Goal: Task Accomplishment & Management: Use online tool/utility

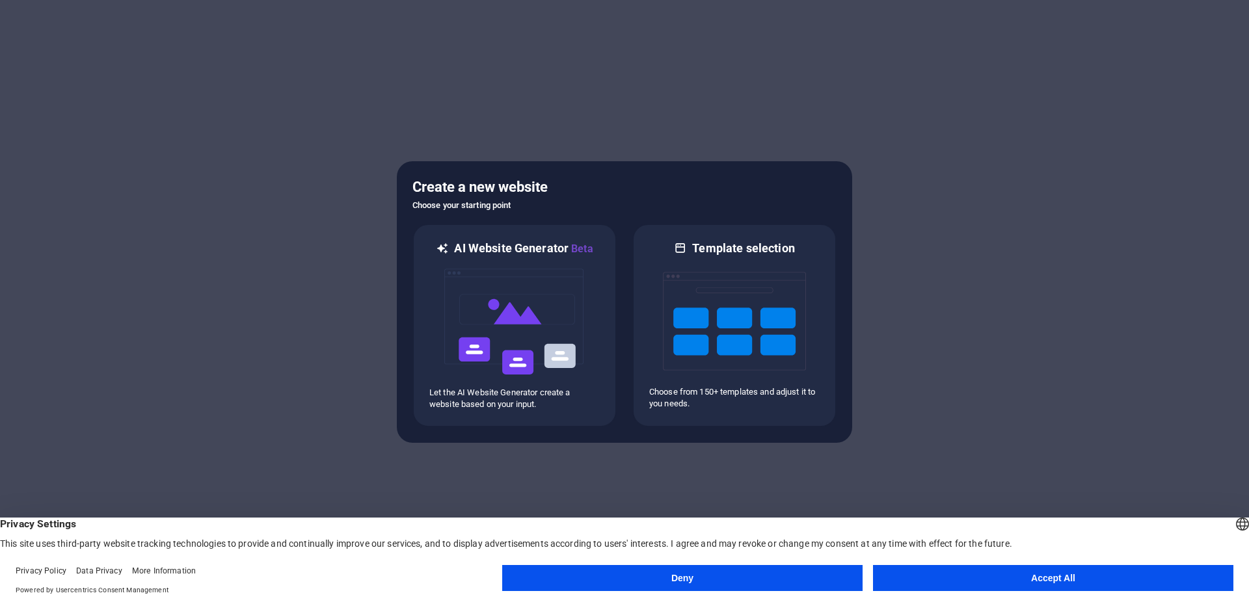
click at [982, 583] on button "Accept All" at bounding box center [1053, 578] width 360 height 26
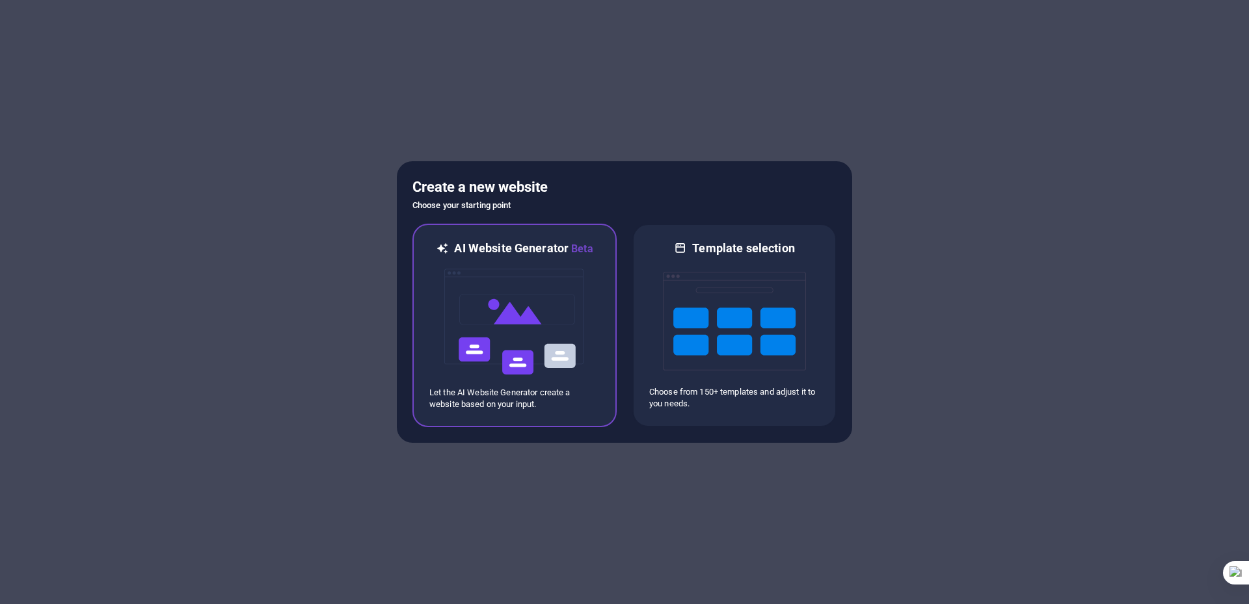
click at [532, 319] on img at bounding box center [514, 322] width 143 height 130
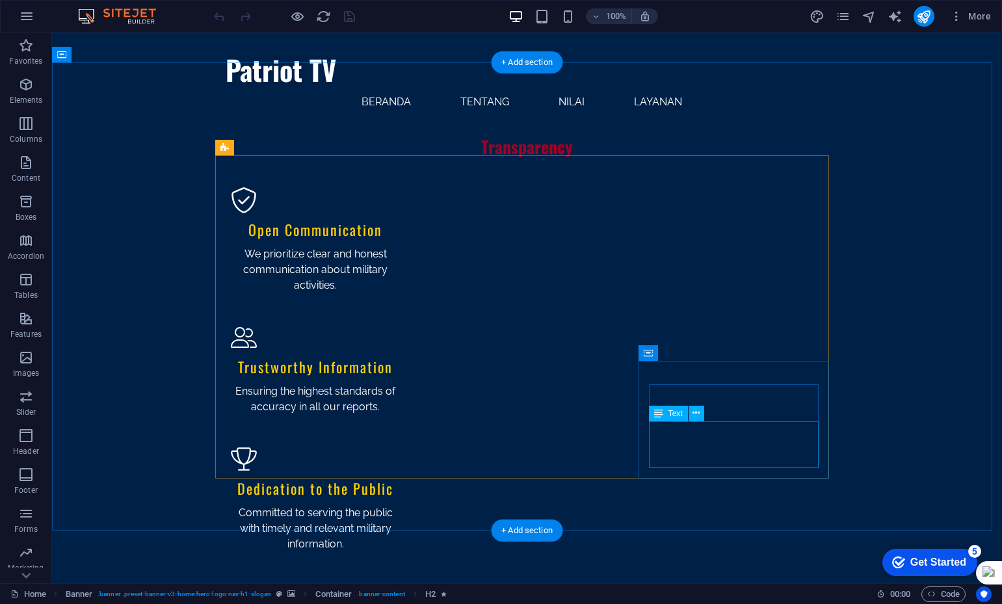
scroll to position [979, 0]
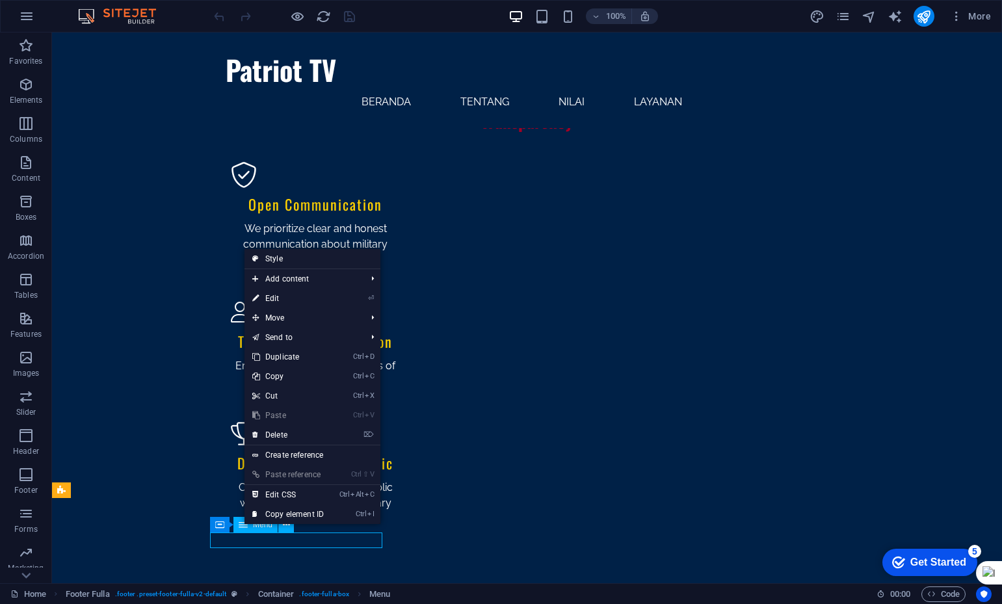
click at [243, 526] on icon at bounding box center [243, 525] width 9 height 16
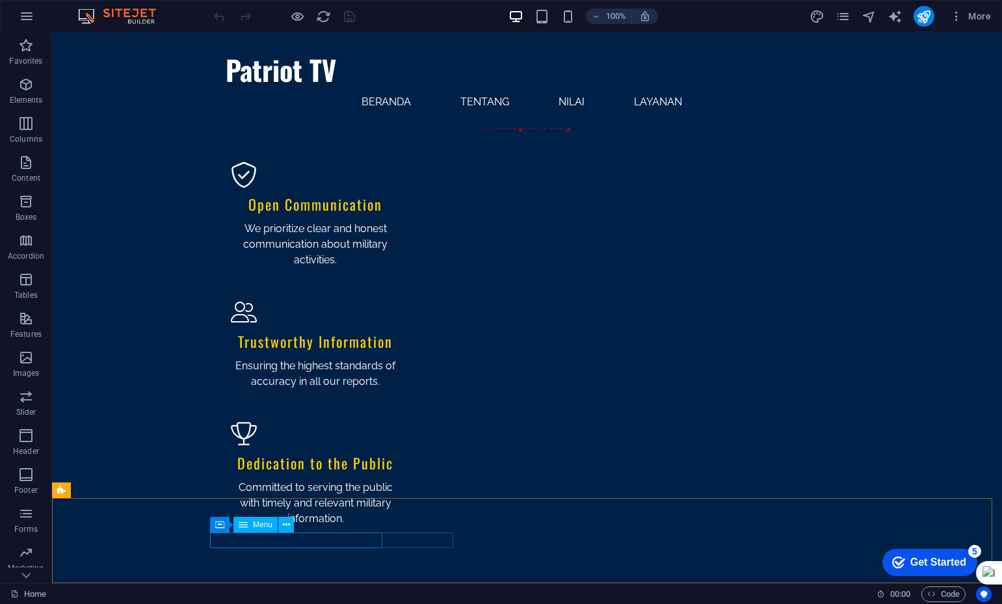
click at [257, 524] on span "Menu" at bounding box center [263, 525] width 20 height 8
click at [251, 522] on div "Menu" at bounding box center [256, 525] width 44 height 16
click at [247, 522] on icon at bounding box center [243, 525] width 9 height 16
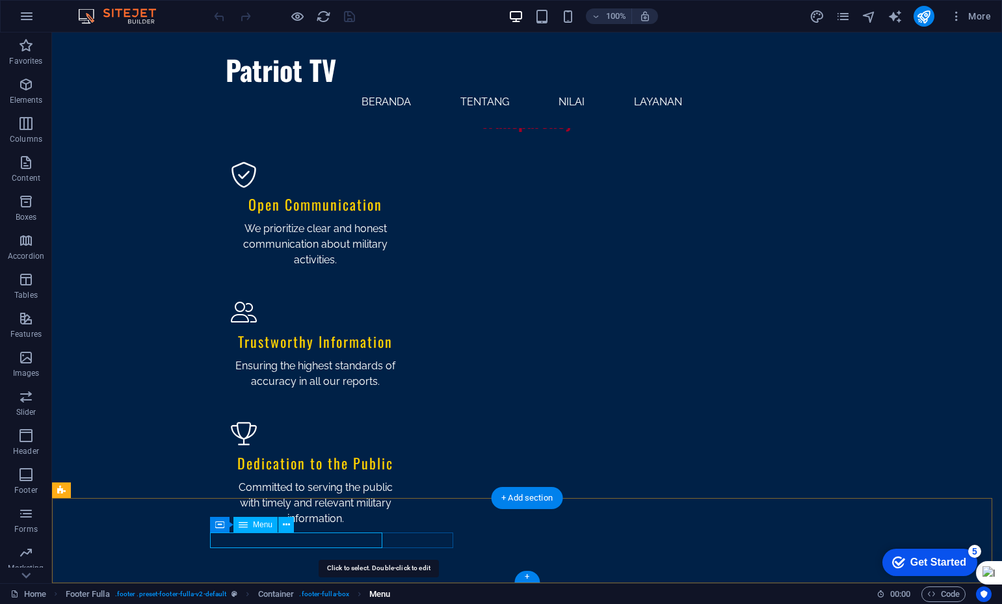
click at [382, 594] on span "Menu" at bounding box center [379, 595] width 21 height 16
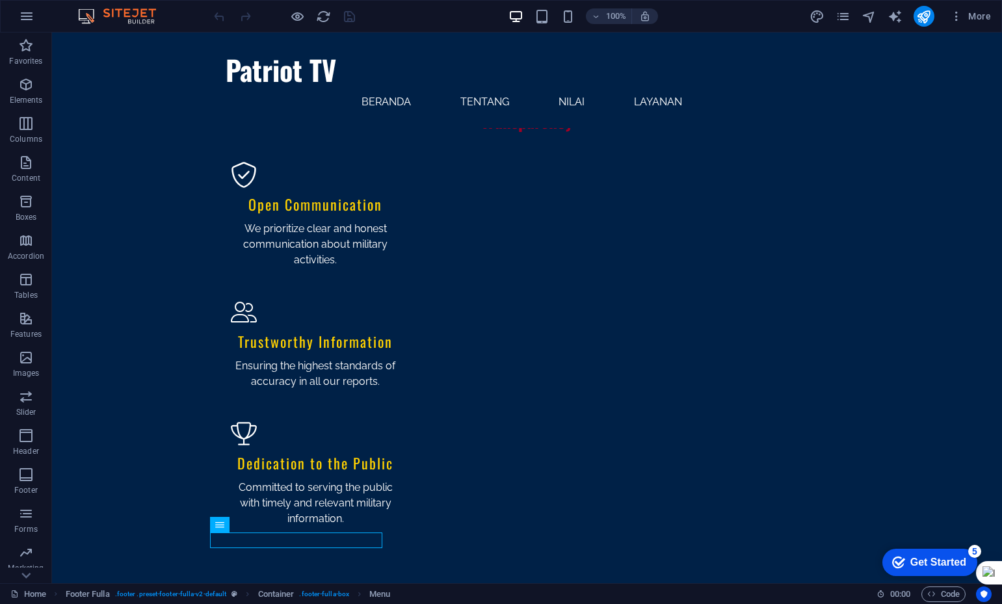
click at [359, 593] on icon "breadcrumb" at bounding box center [359, 594] width 10 height 10
click at [282, 526] on button at bounding box center [286, 525] width 16 height 16
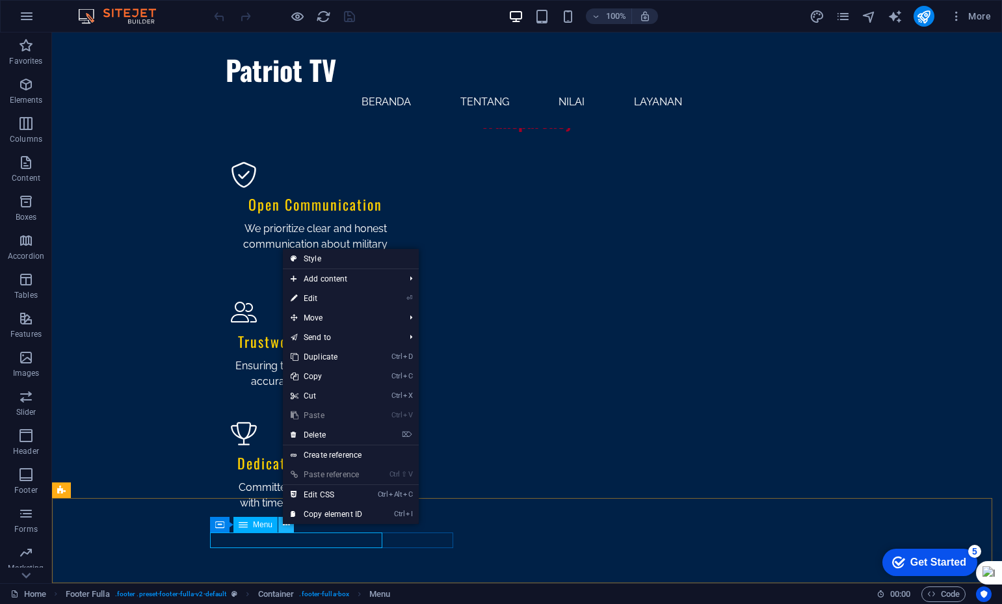
click at [283, 526] on icon at bounding box center [286, 525] width 7 height 14
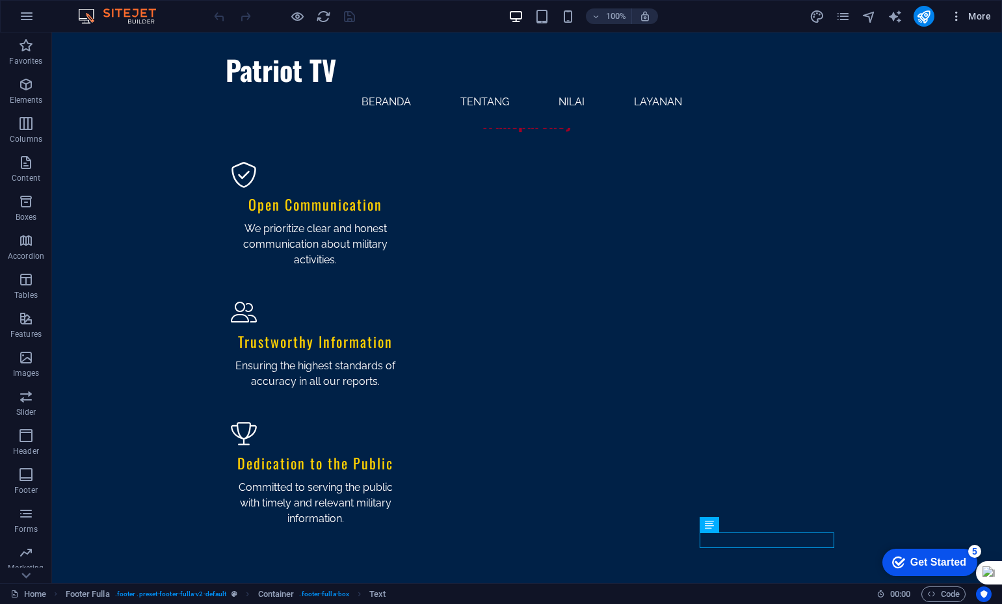
click at [979, 19] on span "More" at bounding box center [970, 16] width 41 height 13
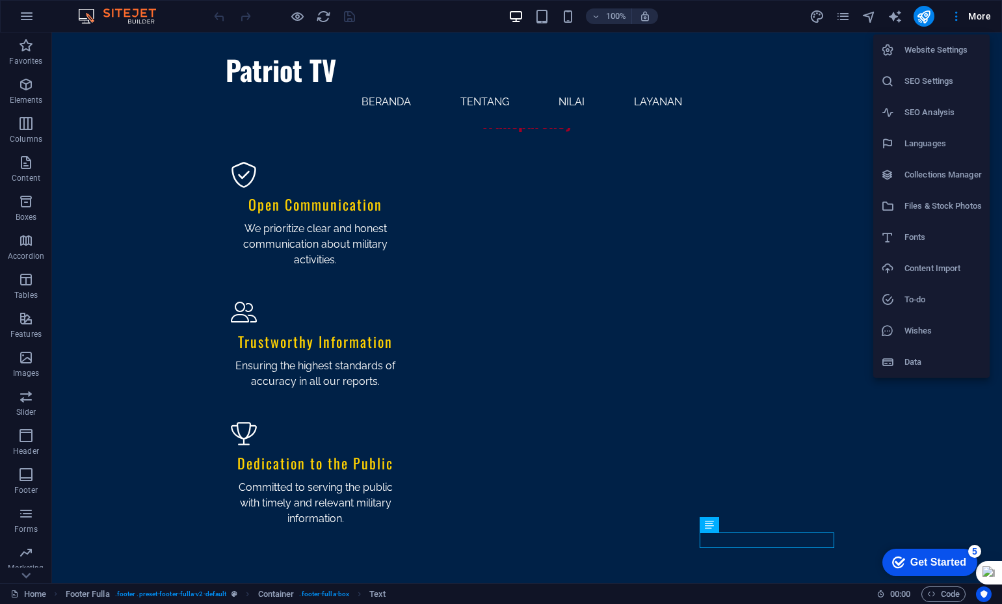
click at [298, 18] on div at bounding box center [501, 302] width 1002 height 604
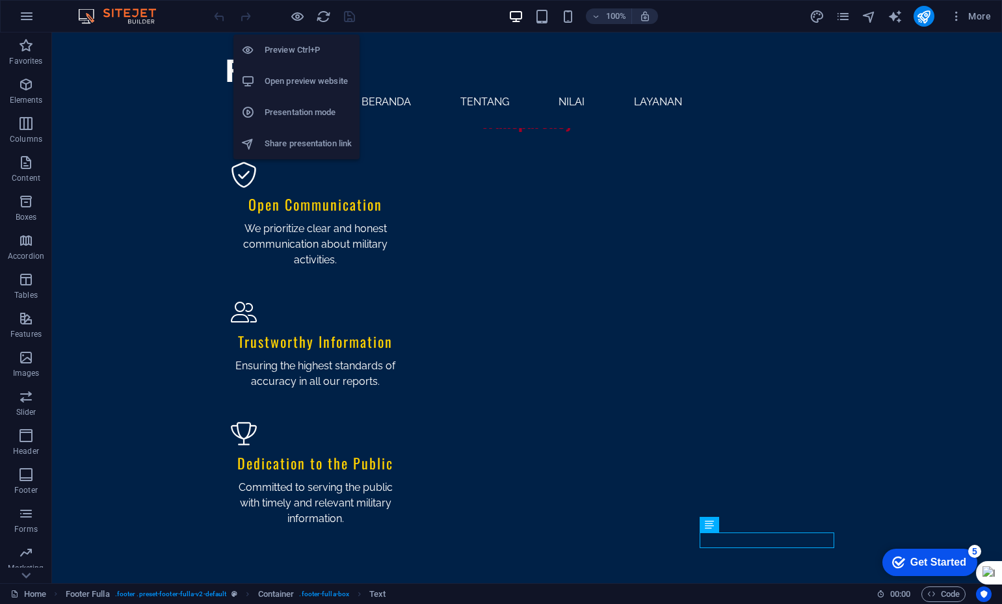
click at [289, 75] on h6 "Open preview website" at bounding box center [308, 82] width 87 height 16
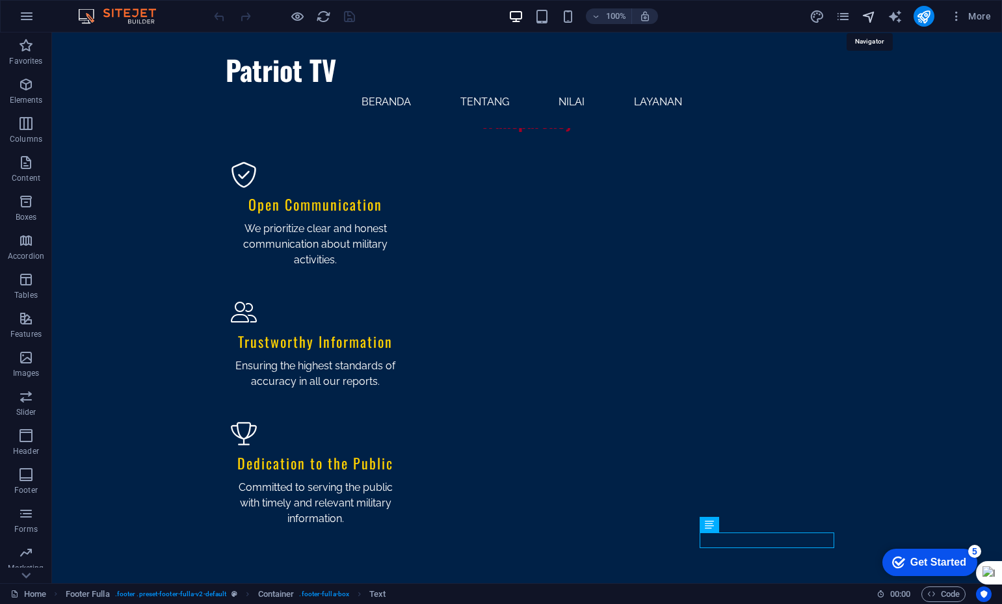
click at [866, 16] on icon "navigator" at bounding box center [869, 16] width 15 height 15
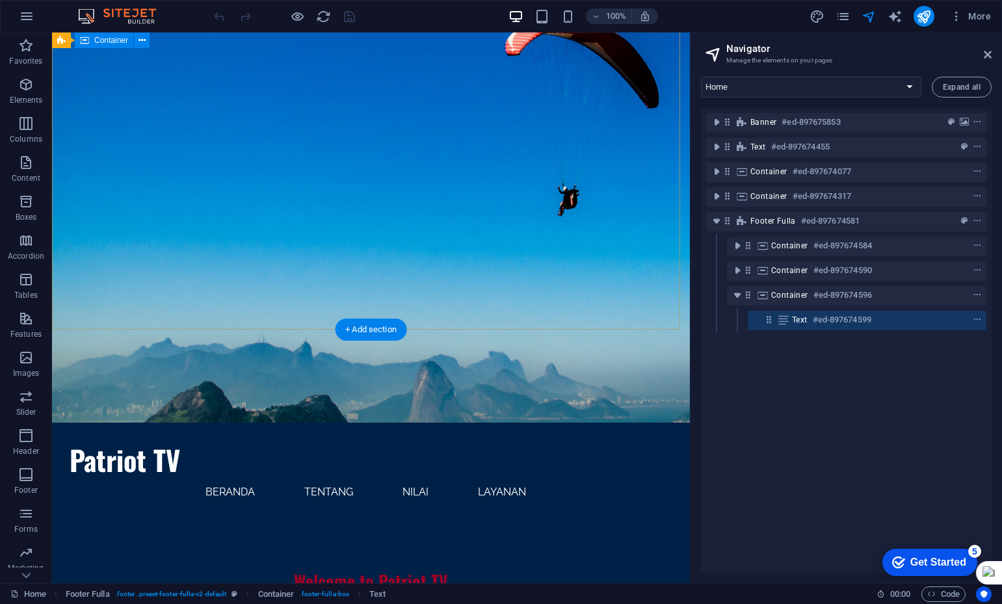
scroll to position [0, 0]
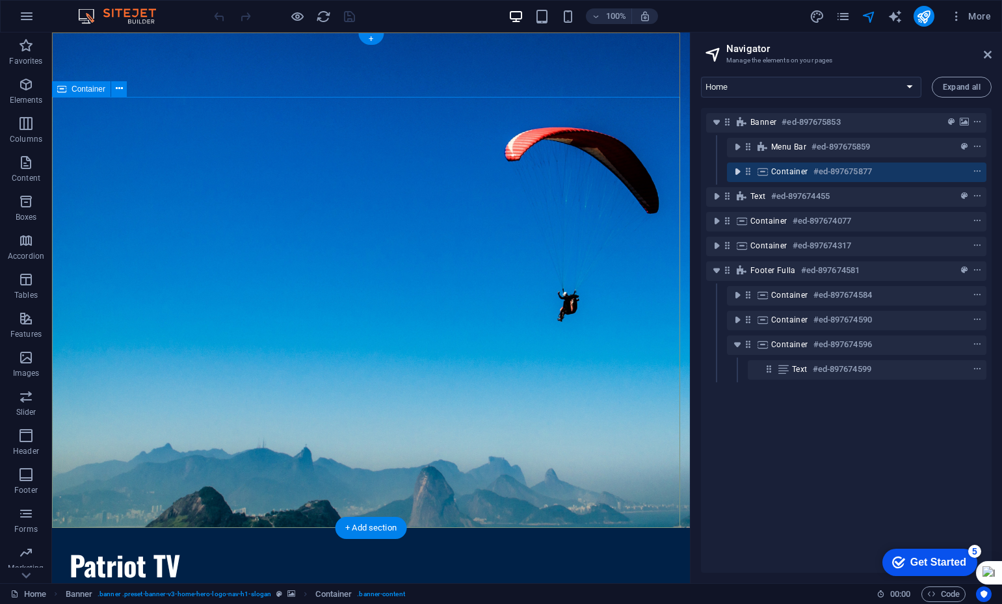
click at [740, 172] on icon "toggle-expand" at bounding box center [737, 171] width 13 height 13
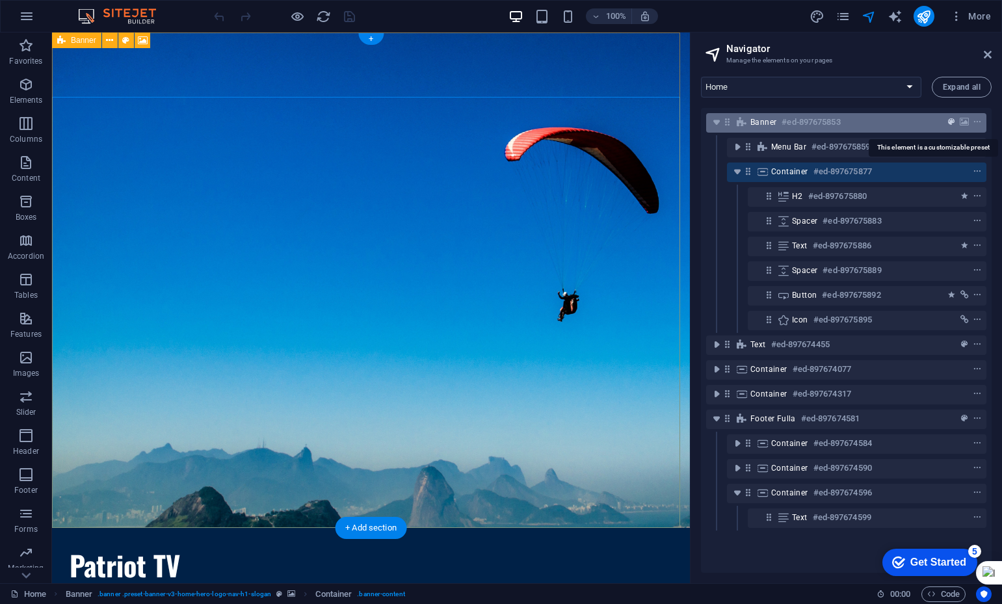
click at [949, 126] on icon "preset" at bounding box center [951, 122] width 7 height 9
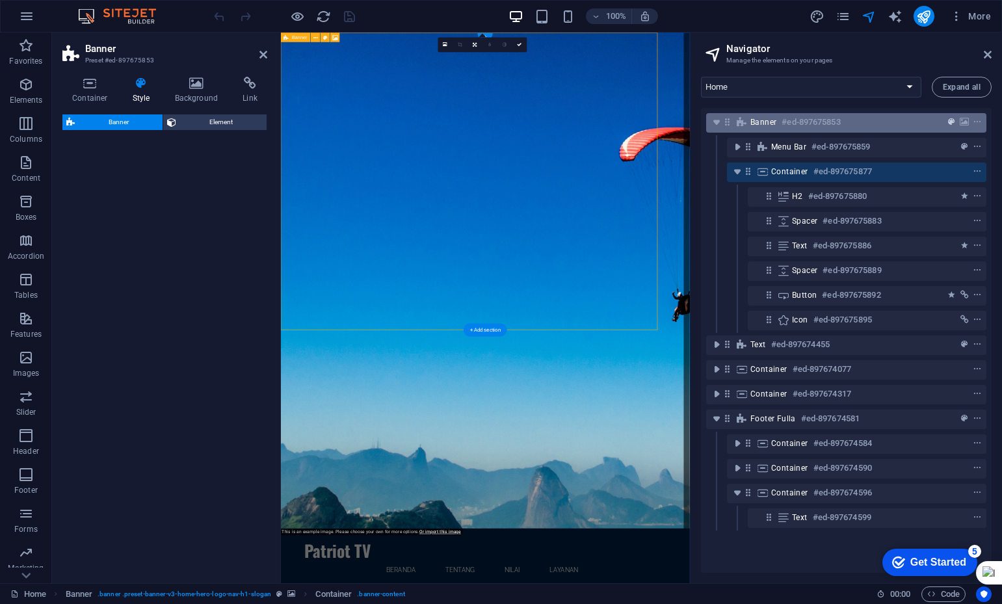
select select "preset-banner-v3-home-hero-logo-nav-h1-slogan"
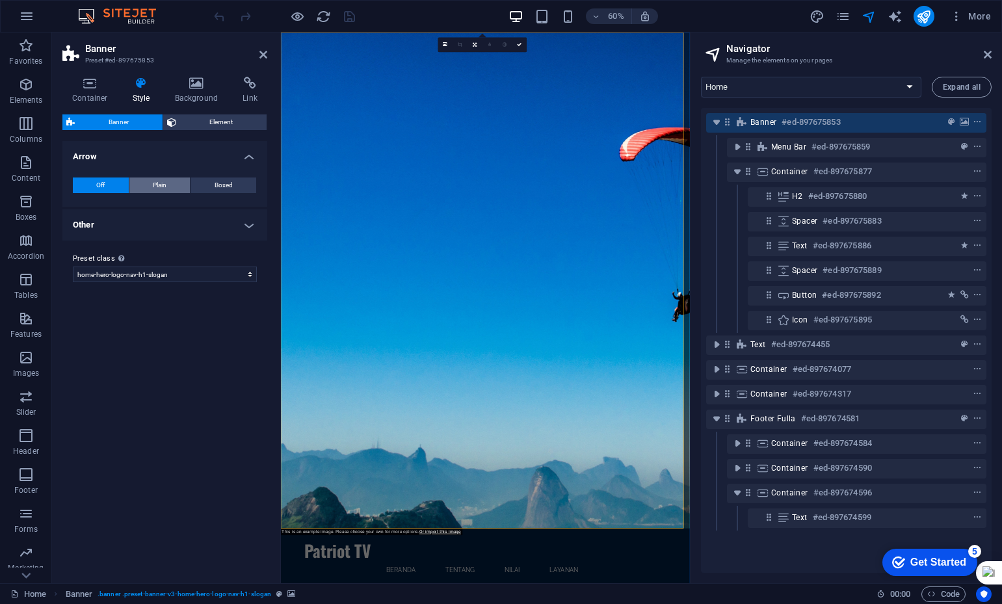
click at [166, 186] on span "Plain" at bounding box center [160, 186] width 14 height 16
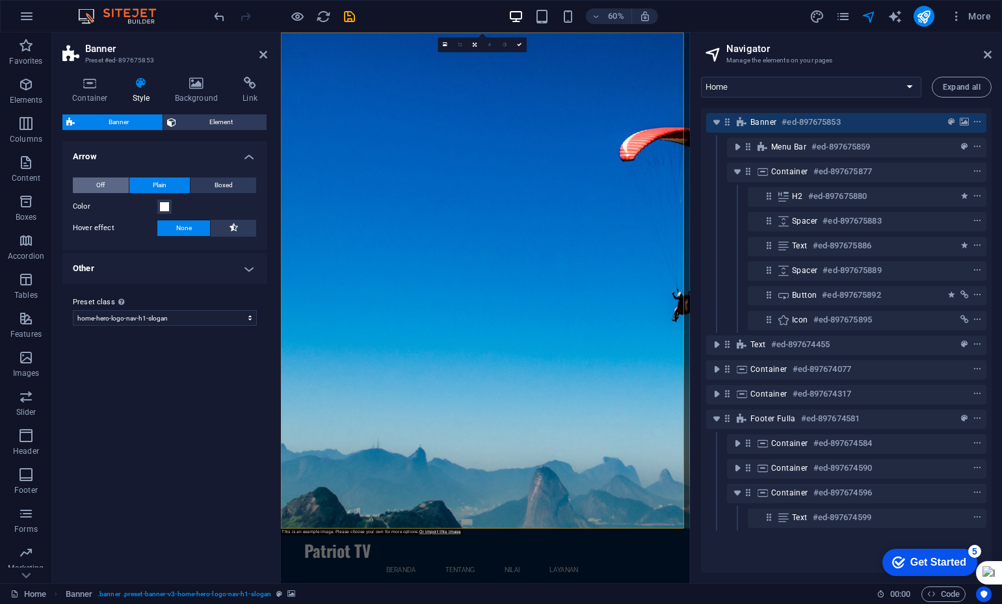
drag, startPoint x: 122, startPoint y: 181, endPoint x: 104, endPoint y: 180, distance: 17.6
click at [104, 180] on span "Off" at bounding box center [100, 186] width 8 height 16
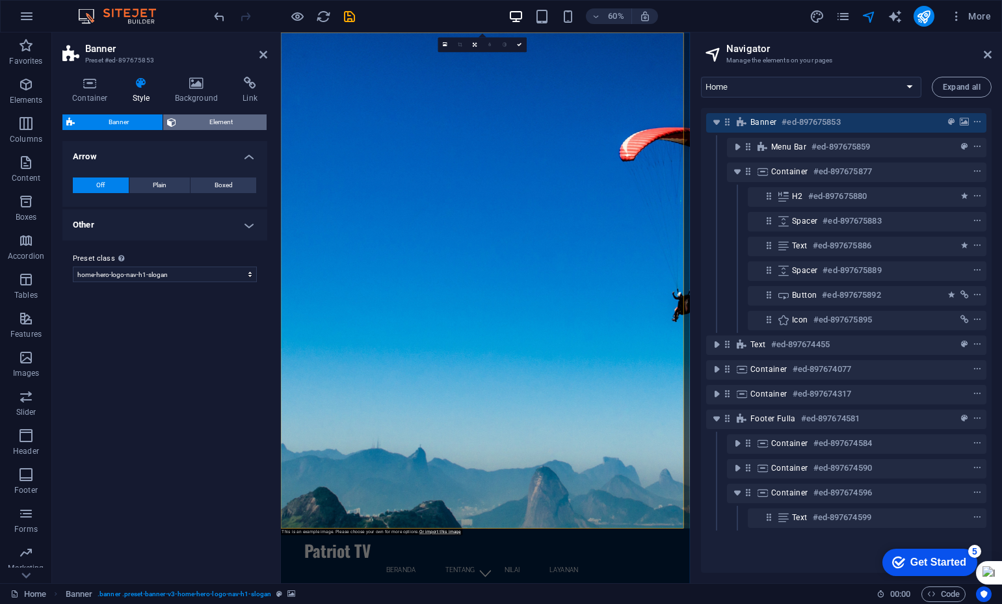
click at [214, 126] on span "Element" at bounding box center [221, 122] width 83 height 16
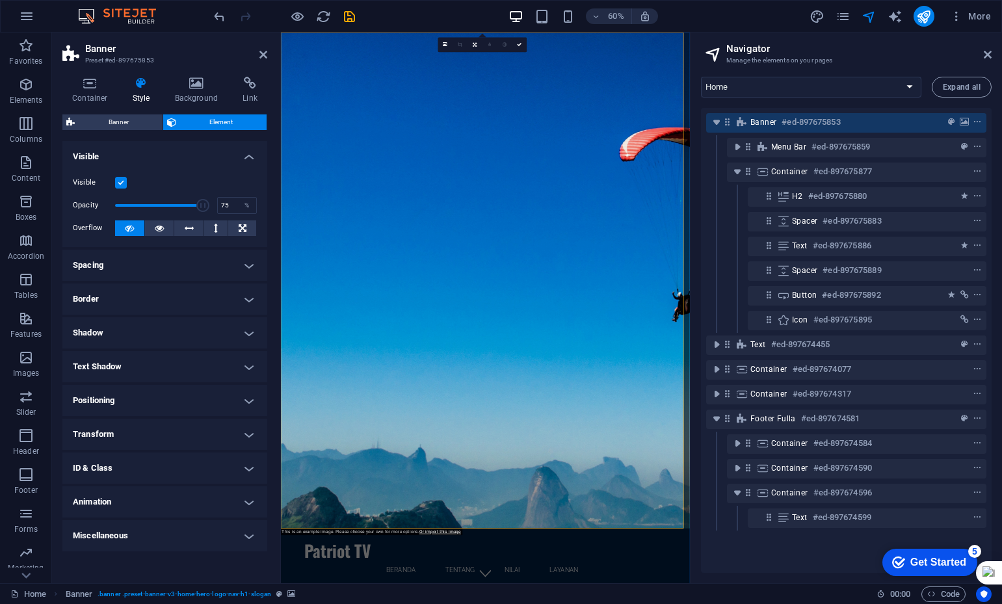
drag, startPoint x: 203, startPoint y: 206, endPoint x: 183, endPoint y: 204, distance: 19.6
click at [183, 204] on span at bounding box center [161, 206] width 92 height 20
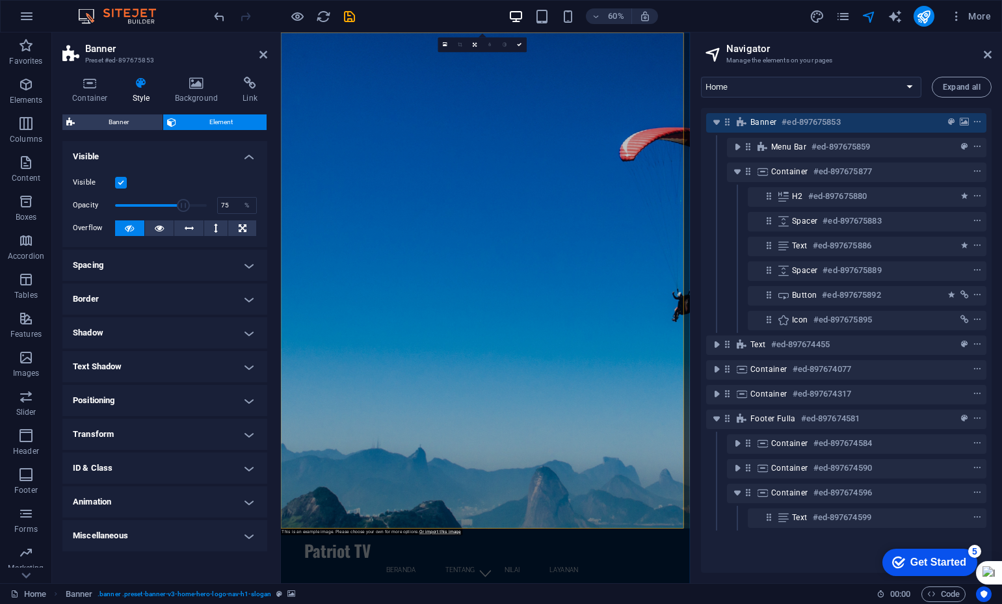
click at [183, 204] on span at bounding box center [183, 205] width 13 height 13
click at [181, 204] on span at bounding box center [182, 205] width 13 height 13
drag, startPoint x: 180, startPoint y: 204, endPoint x: 167, endPoint y: 204, distance: 13.0
click at [167, 204] on span at bounding box center [161, 206] width 92 height 20
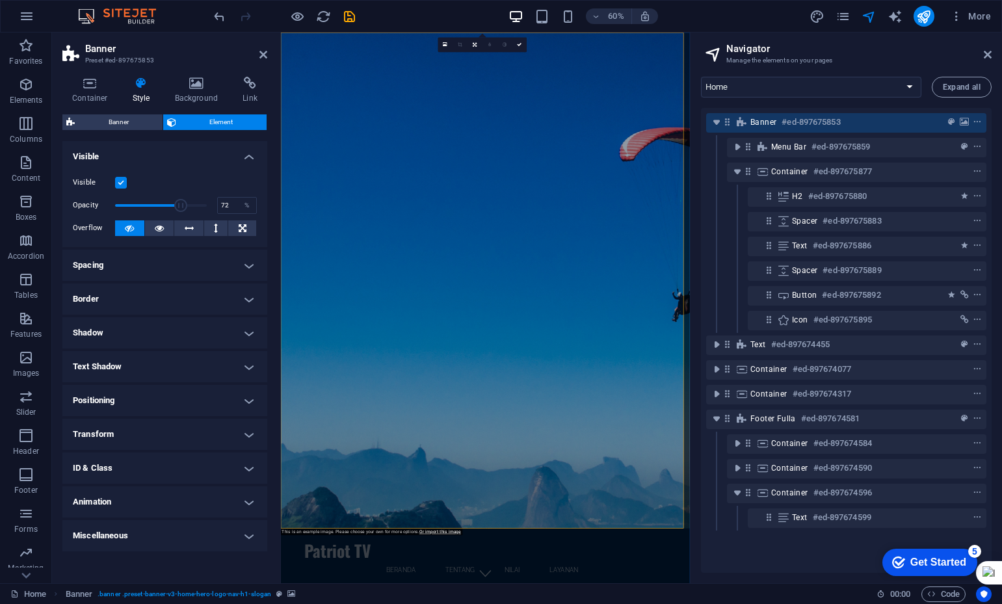
drag, startPoint x: 167, startPoint y: 204, endPoint x: 181, endPoint y: 204, distance: 13.7
click at [181, 204] on span at bounding box center [180, 205] width 13 height 13
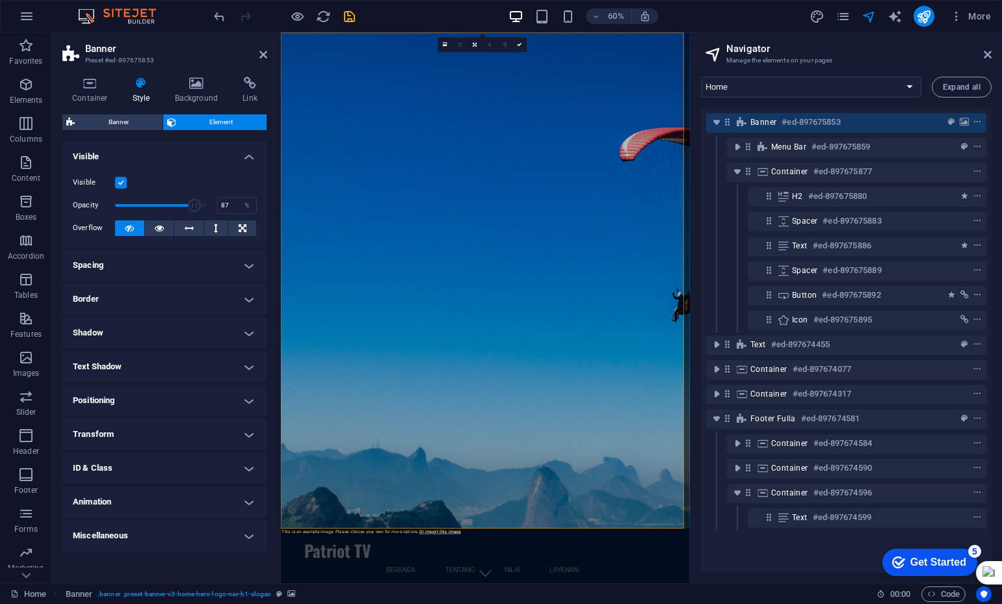
drag, startPoint x: 181, startPoint y: 204, endPoint x: 195, endPoint y: 207, distance: 14.5
click at [195, 207] on span at bounding box center [194, 205] width 13 height 13
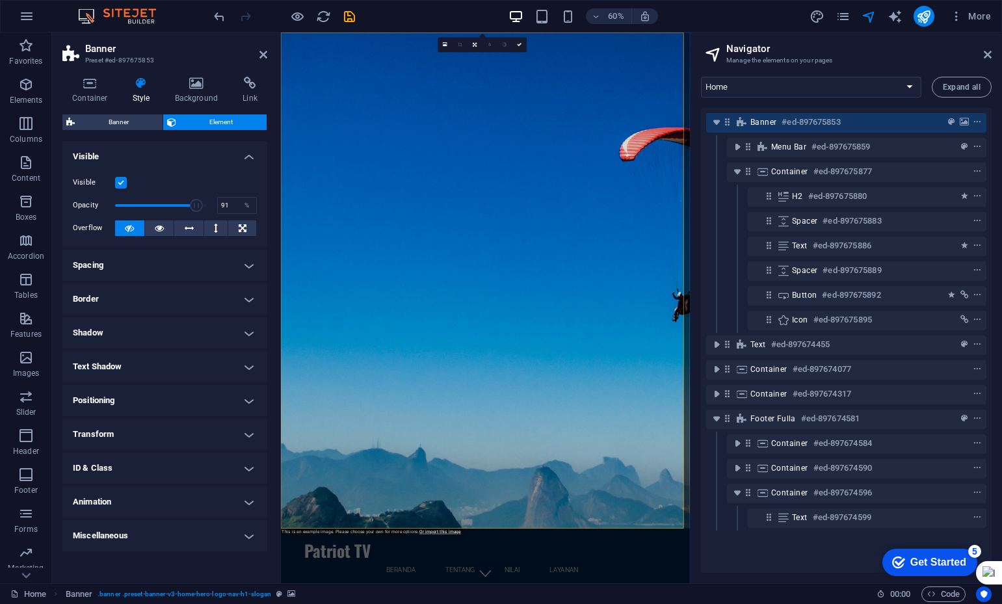
type input "92"
click at [199, 204] on span at bounding box center [199, 205] width 13 height 13
click at [119, 184] on label at bounding box center [121, 183] width 12 height 12
click at [0, 0] on input "Visible" at bounding box center [0, 0] width 0 height 0
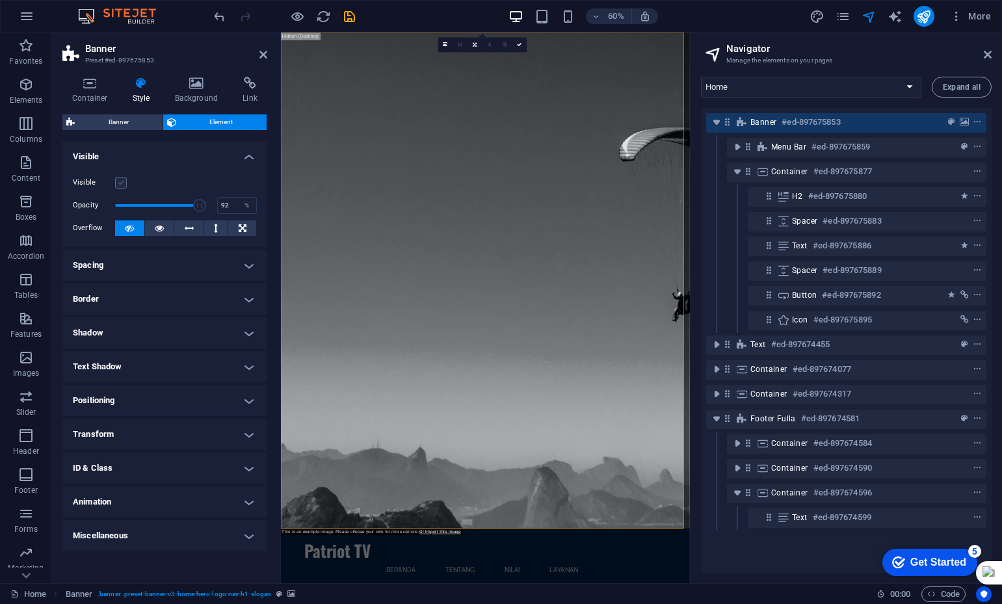
click at [119, 184] on label at bounding box center [121, 183] width 12 height 12
click at [0, 0] on input "Visible" at bounding box center [0, 0] width 0 height 0
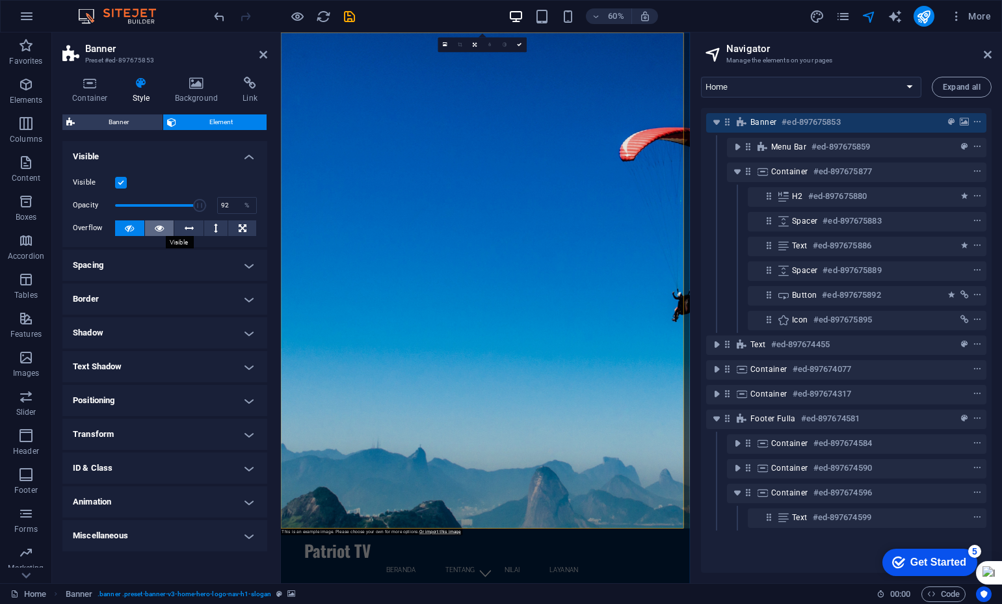
click at [154, 227] on button at bounding box center [159, 229] width 29 height 16
click at [137, 227] on button at bounding box center [129, 229] width 29 height 16
click at [236, 503] on h4 "Animation" at bounding box center [164, 502] width 205 height 31
click at [230, 543] on select "Don't animate Show / Hide Slide up/down Zoom in/out Slide left to right Slide r…" at bounding box center [165, 542] width 184 height 16
select select "shrink"
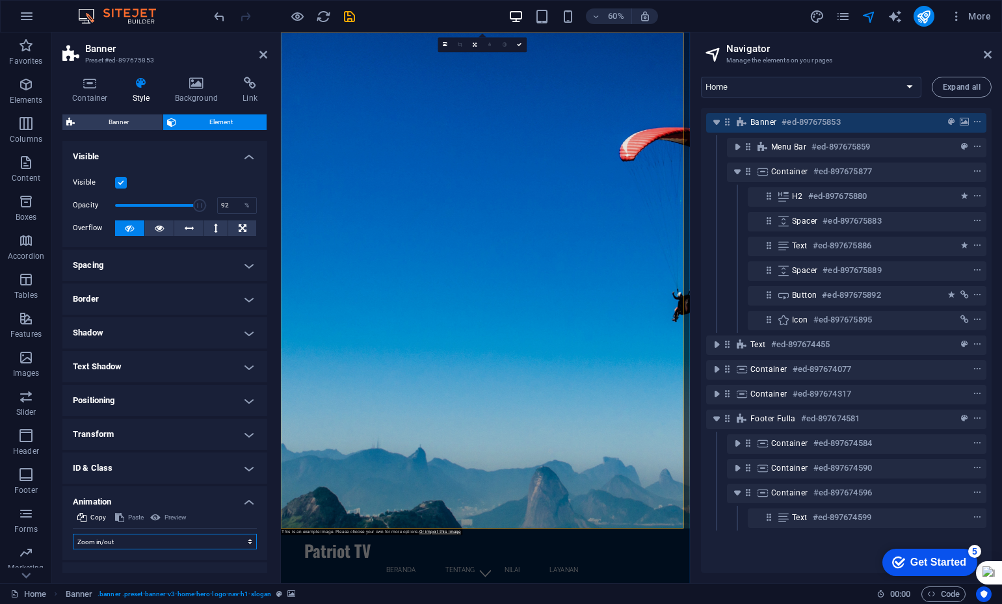
click at [73, 534] on select "Don't animate Show / Hide Slide up/down Zoom in/out Slide left to right Slide r…" at bounding box center [165, 542] width 184 height 16
select select "scroll"
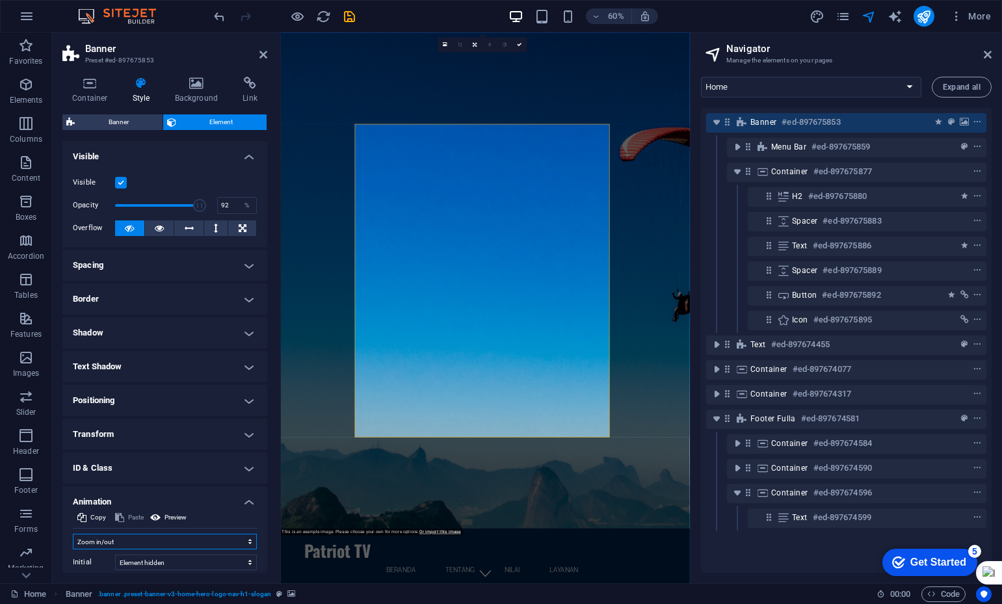
click at [190, 536] on select "Don't animate Show / Hide Slide up/down Zoom in/out Slide left to right Slide r…" at bounding box center [165, 542] width 184 height 16
click at [73, 534] on select "Don't animate Show / Hide Slide up/down Zoom in/out Slide left to right Slide r…" at bounding box center [165, 542] width 184 height 16
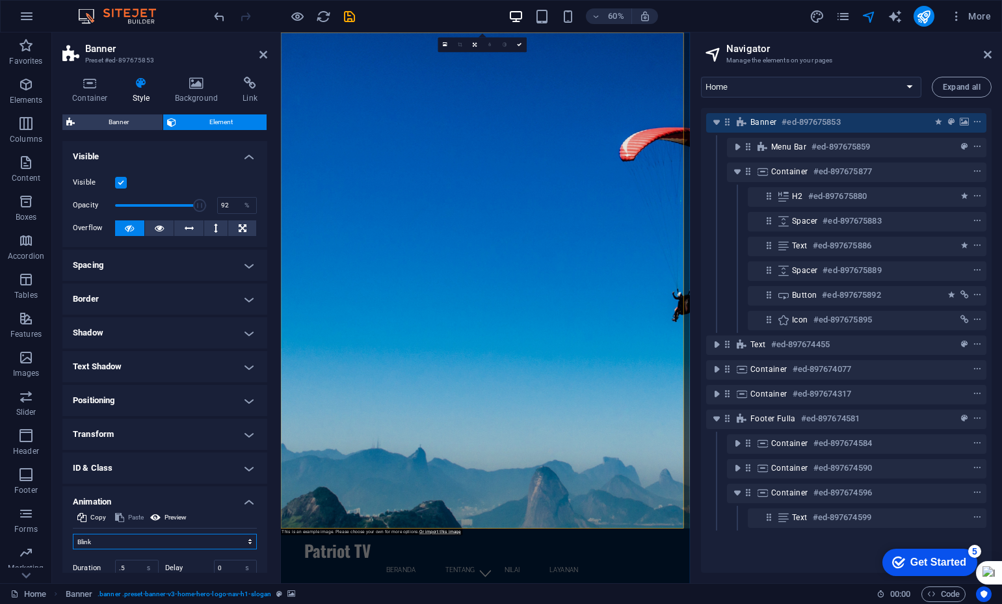
click at [189, 540] on select "Don't animate Show / Hide Slide up/down Zoom in/out Slide left to right Slide r…" at bounding box center [165, 542] width 184 height 16
click at [73, 534] on select "Don't animate Show / Hide Slide up/down Zoom in/out Slide left to right Slide r…" at bounding box center [165, 542] width 184 height 16
click at [199, 546] on select "Don't animate Show / Hide Slide up/down Zoom in/out Slide left to right Slide r…" at bounding box center [165, 542] width 184 height 16
select select "pulse"
click at [73, 534] on select "Don't animate Show / Hide Slide up/down Zoom in/out Slide left to right Slide r…" at bounding box center [165, 542] width 184 height 16
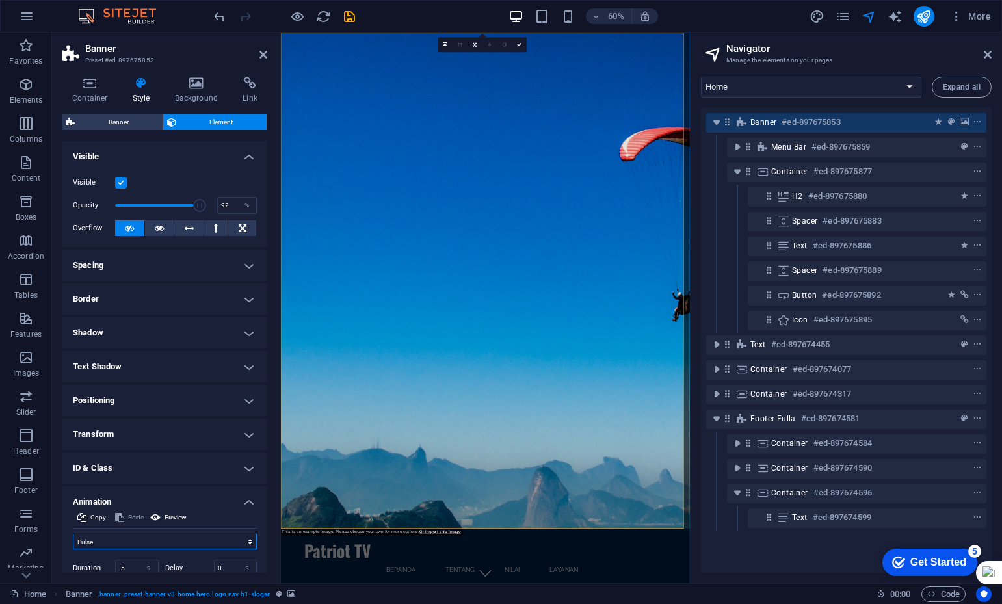
click at [182, 540] on select "Don't animate Show / Hide Slide up/down Zoom in/out Slide left to right Slide r…" at bounding box center [165, 542] width 184 height 16
click at [73, 534] on select "Don't animate Show / Hide Slide up/down Zoom in/out Slide left to right Slide r…" at bounding box center [165, 542] width 184 height 16
click at [200, 87] on icon at bounding box center [196, 83] width 63 height 13
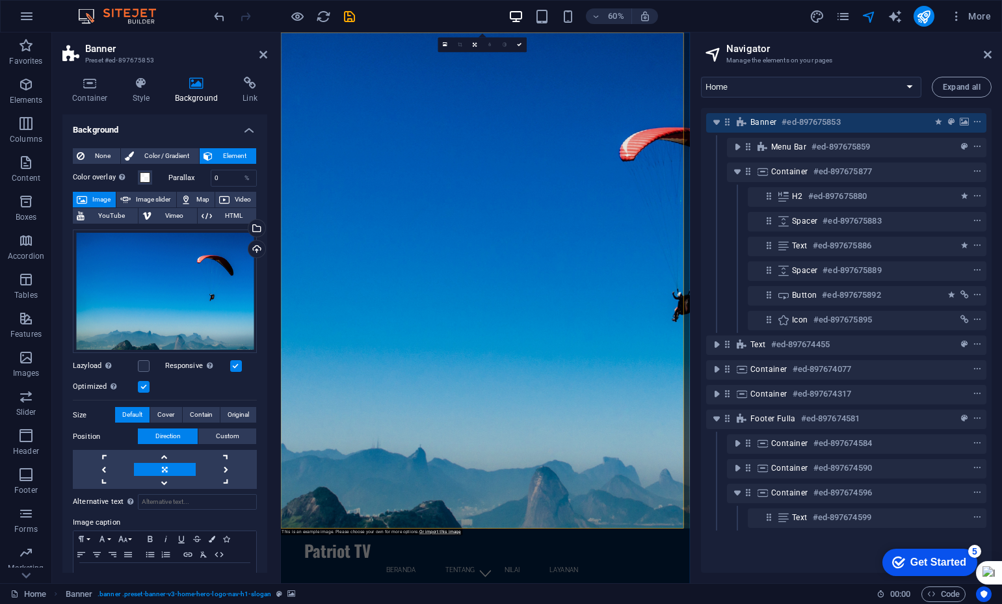
click at [234, 363] on label at bounding box center [236, 366] width 12 height 12
click at [0, 0] on input "Responsive Automatically load retina image and smartphone optimized sizes." at bounding box center [0, 0] width 0 height 0
click at [234, 363] on label at bounding box center [236, 366] width 12 height 12
click at [0, 0] on input "Responsive Automatically load retina image and smartphone optimized sizes." at bounding box center [0, 0] width 0 height 0
drag, startPoint x: 163, startPoint y: 155, endPoint x: 154, endPoint y: 153, distance: 8.7
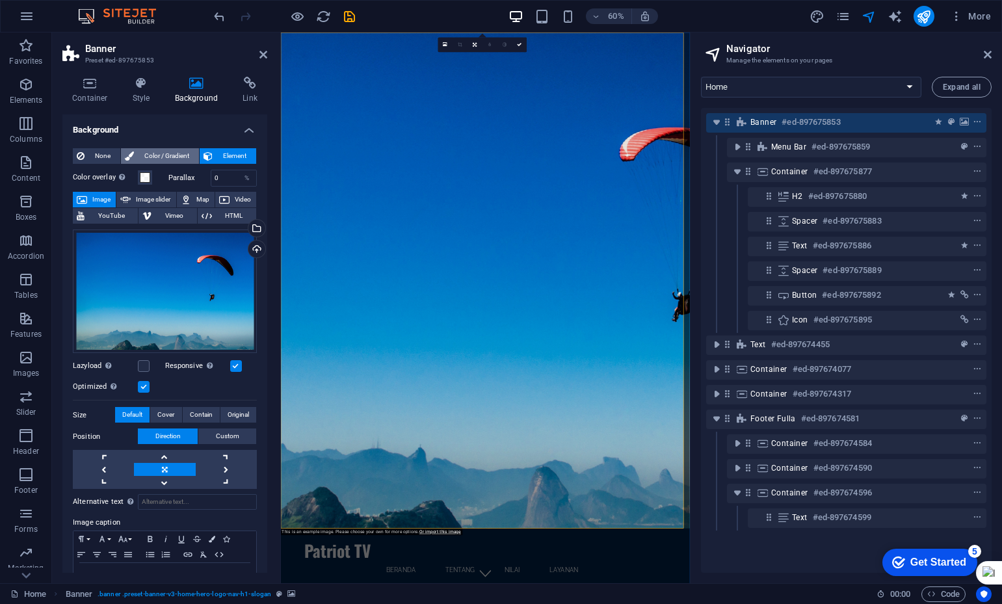
click at [154, 153] on span "Color / Gradient" at bounding box center [166, 156] width 57 height 16
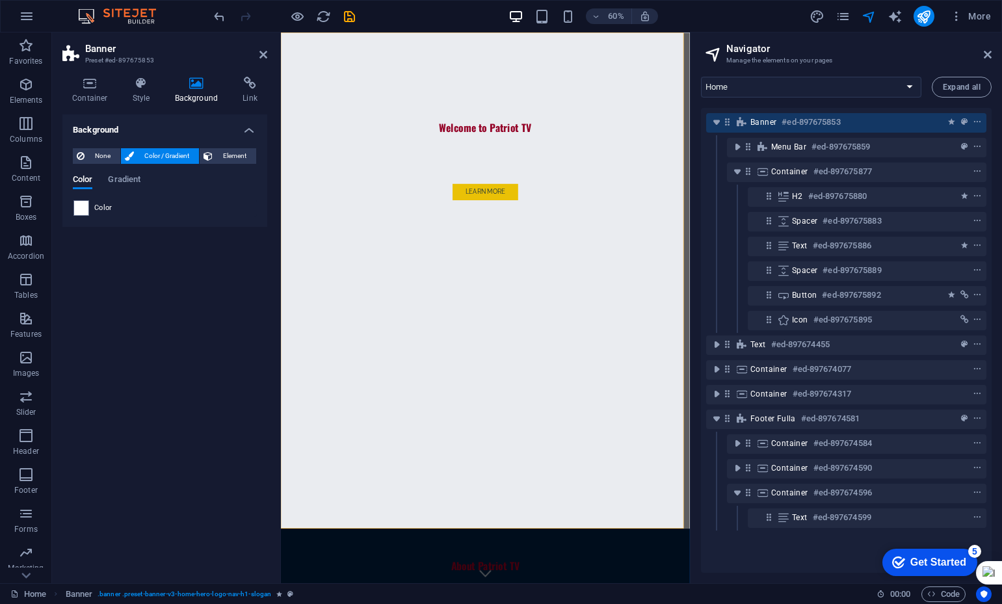
click at [71, 210] on div "None Color / Gradient Element Stretch background to full-width Color overlay Pl…" at bounding box center [164, 182] width 205 height 89
click at [228, 155] on span "Element" at bounding box center [235, 156] width 36 height 16
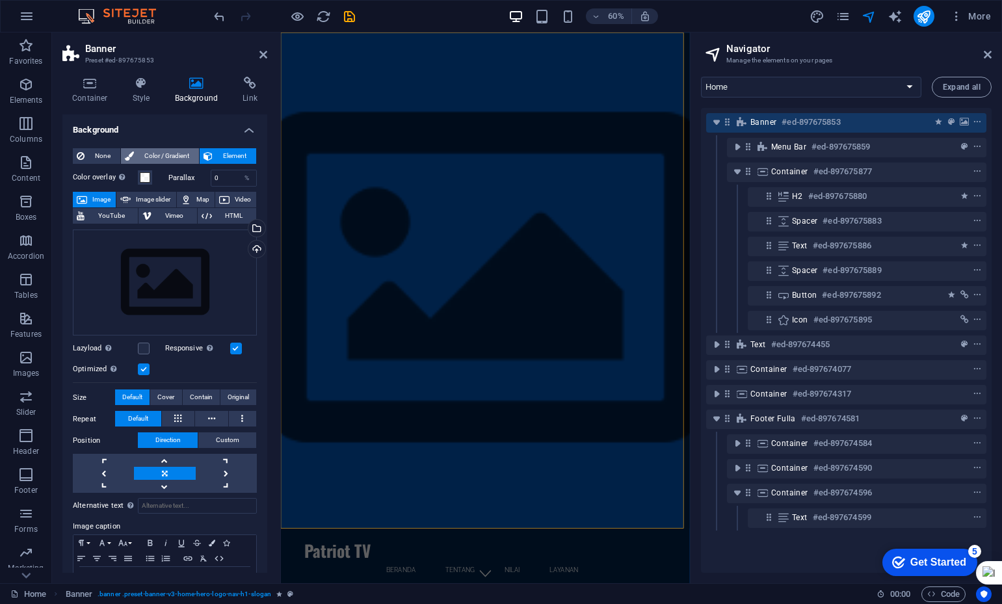
click at [182, 153] on span "Color / Gradient" at bounding box center [166, 156] width 57 height 16
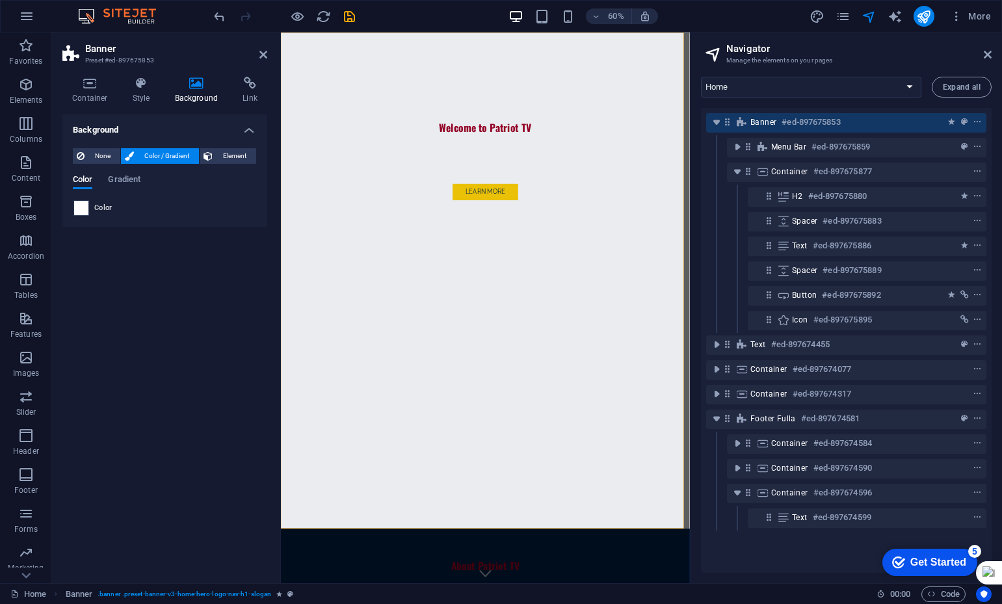
click at [83, 203] on span at bounding box center [81, 208] width 14 height 14
type input "#ffffff"
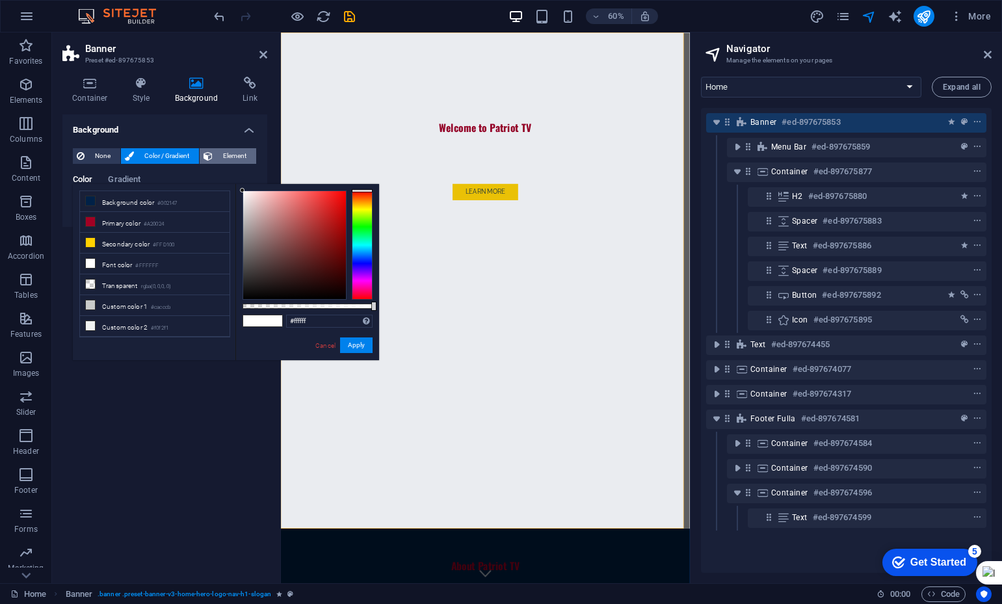
click at [221, 154] on span "Element" at bounding box center [235, 156] width 36 height 16
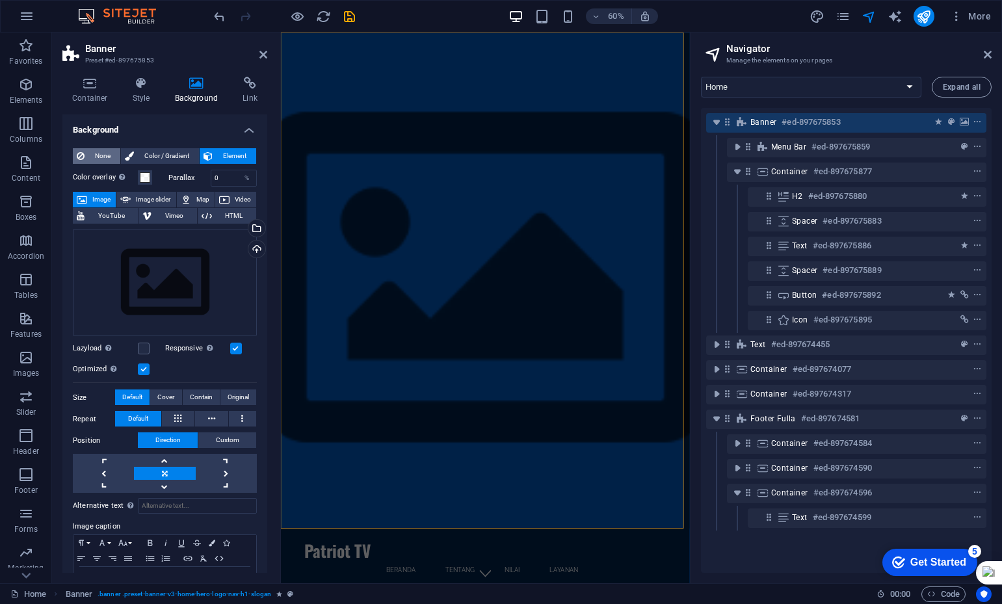
click at [101, 152] on span "None" at bounding box center [102, 156] width 28 height 16
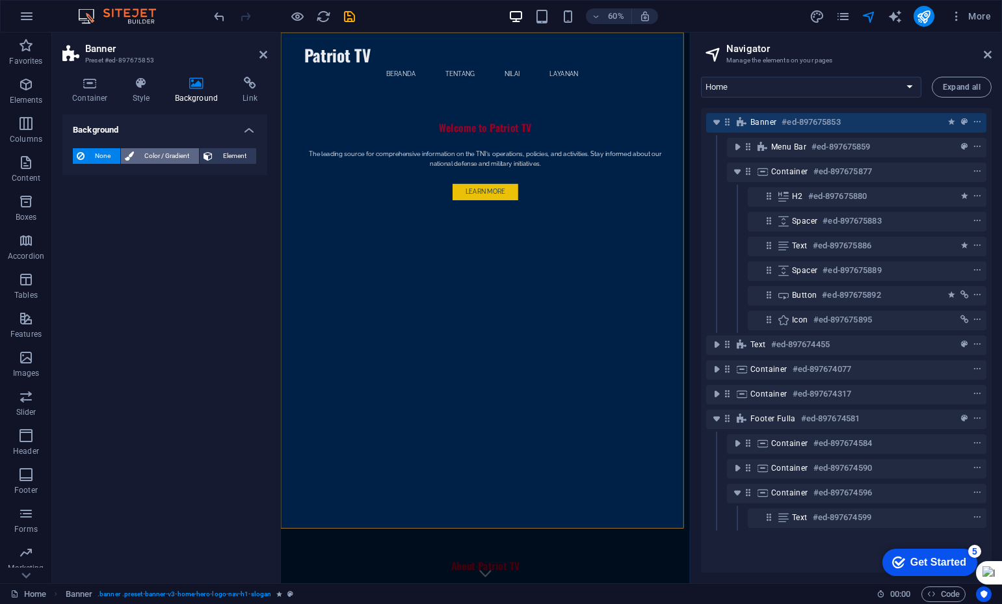
click at [161, 157] on span "Color / Gradient" at bounding box center [166, 156] width 57 height 16
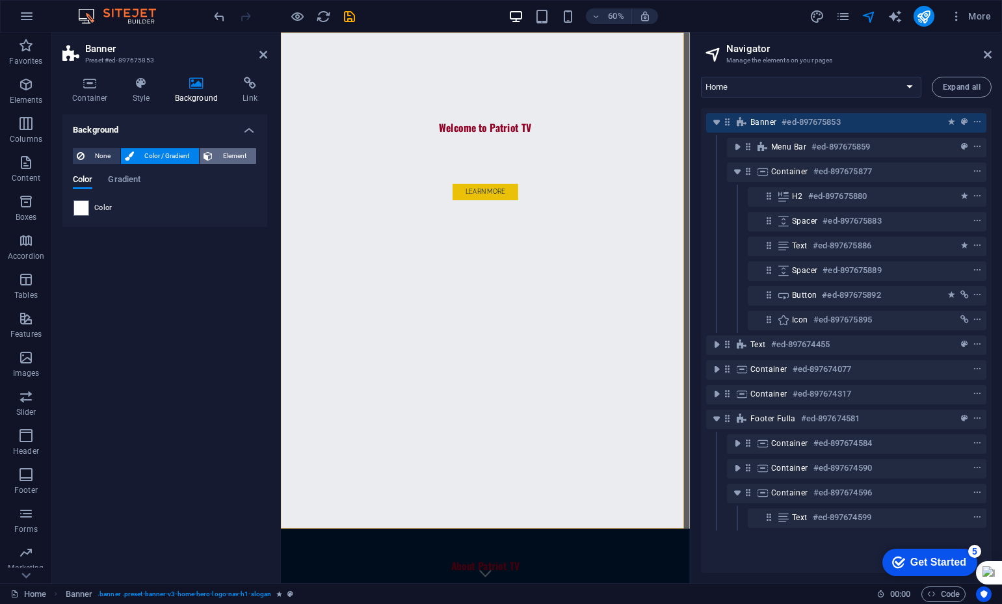
click at [234, 152] on span "Element" at bounding box center [235, 156] width 36 height 16
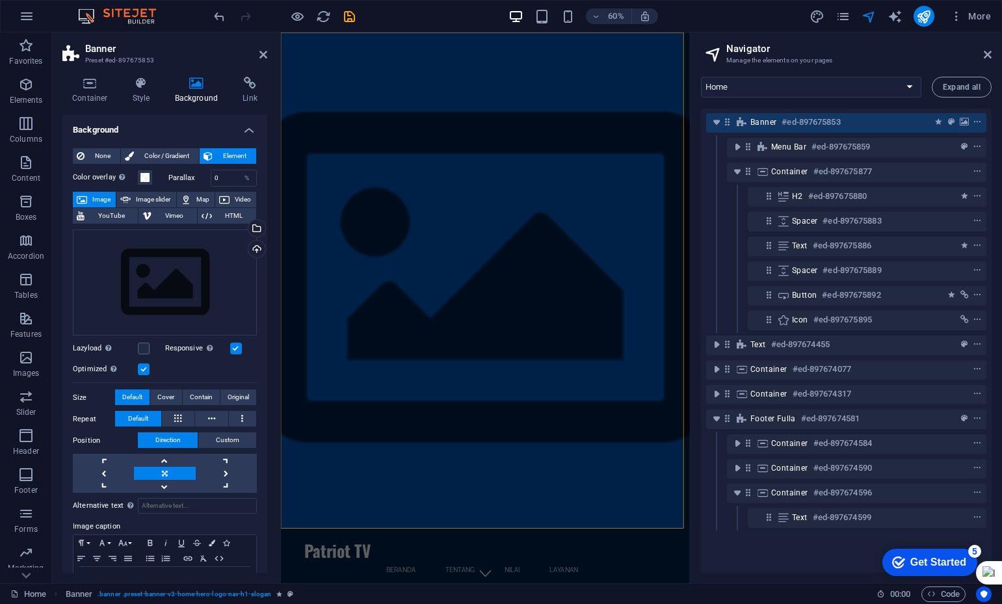
click at [93, 198] on span "Image" at bounding box center [101, 200] width 21 height 16
click at [145, 202] on span "Image slider" at bounding box center [153, 200] width 37 height 16
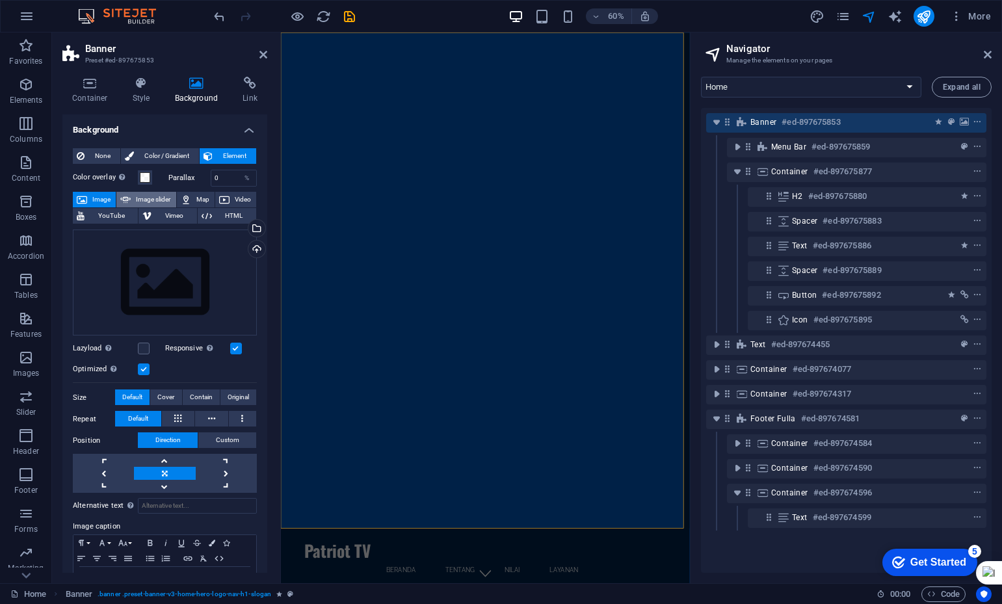
select select "ms"
select select "s"
select select "progressive"
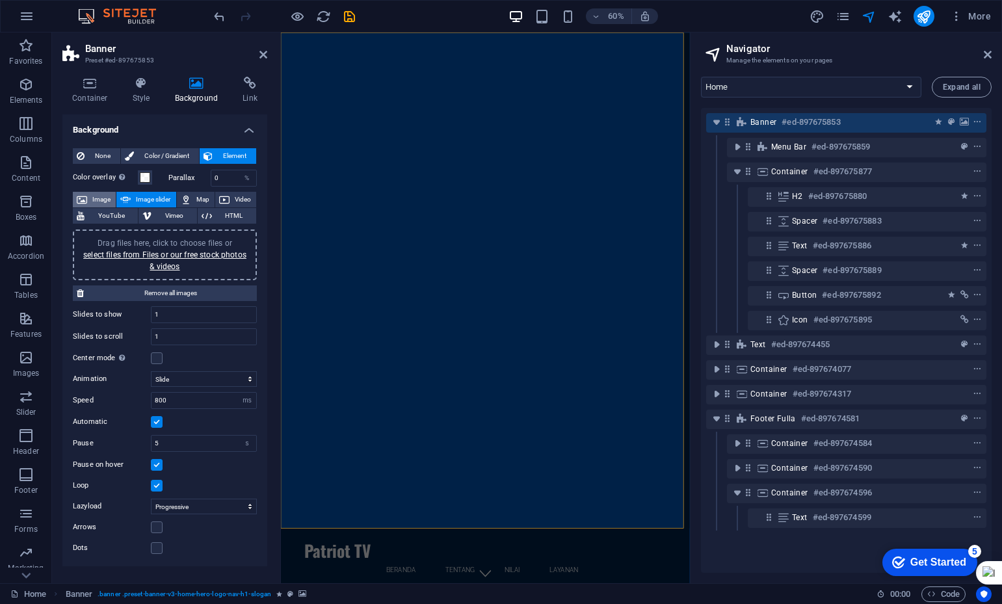
click at [85, 197] on icon at bounding box center [82, 200] width 10 height 16
